Goal: Use online tool/utility: Utilize a website feature to perform a specific function

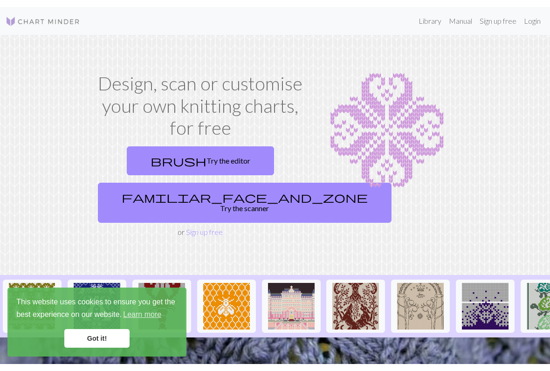
scroll to position [12, 0]
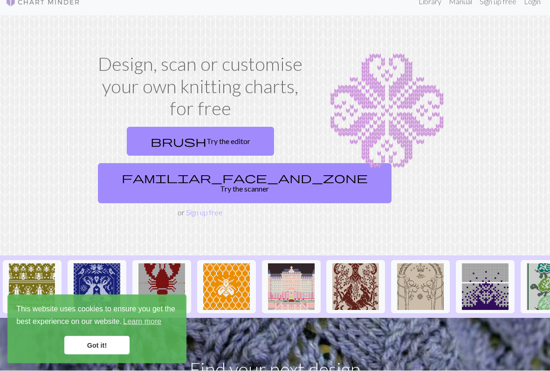
click at [213, 138] on link "brush Try the editor" at bounding box center [200, 141] width 147 height 29
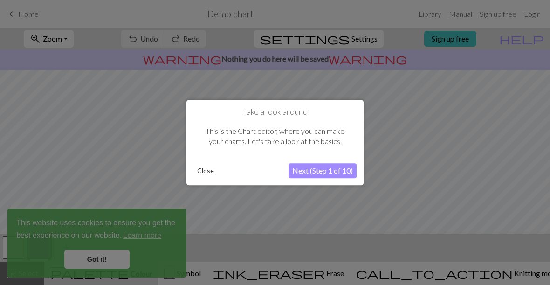
click at [208, 169] on button "Close" at bounding box center [206, 171] width 24 height 14
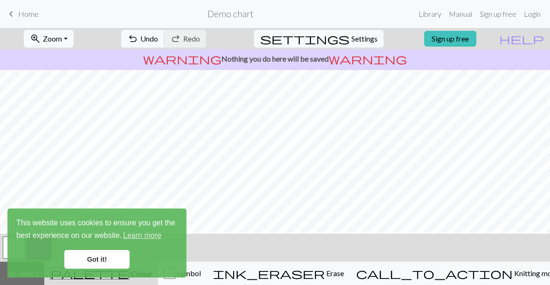
click at [115, 258] on link "Got it!" at bounding box center [96, 259] width 65 height 19
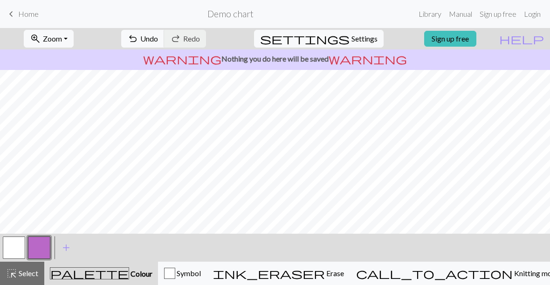
click at [165, 43] on button "undo Undo Undo" at bounding box center [142, 39] width 43 height 18
click at [158, 42] on span "Undo" at bounding box center [149, 38] width 18 height 9
click at [158, 36] on span "Undo" at bounding box center [149, 38] width 18 height 9
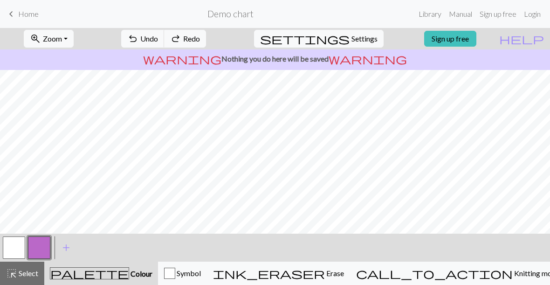
click at [158, 42] on span "Undo" at bounding box center [149, 38] width 18 height 9
click at [188, 43] on div "undo Undo Undo redo Redo Redo" at bounding box center [163, 38] width 99 height 21
click at [190, 43] on div "undo Undo Undo redo Redo Redo" at bounding box center [163, 38] width 99 height 21
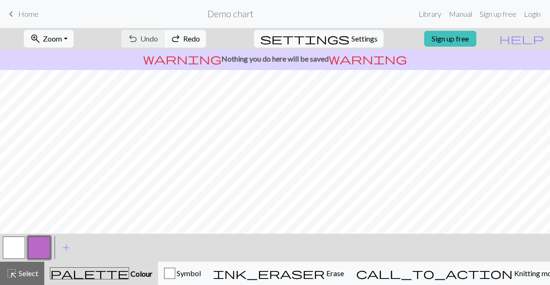
click at [190, 43] on div "undo Undo Undo redo Redo Redo" at bounding box center [163, 38] width 99 height 21
click at [190, 40] on div "undo Undo Undo redo Redo Redo" at bounding box center [163, 38] width 99 height 21
click at [175, 273] on div "button" at bounding box center [169, 273] width 11 height 11
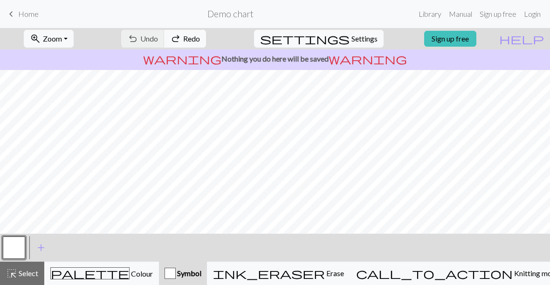
click at [344, 271] on span "Erase" at bounding box center [334, 273] width 19 height 9
